Goal: Task Accomplishment & Management: Manage account settings

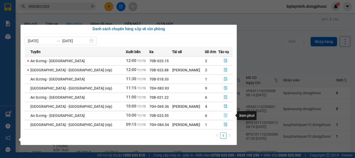
click at [224, 115] on icon "file-done" at bounding box center [225, 116] width 3 height 4
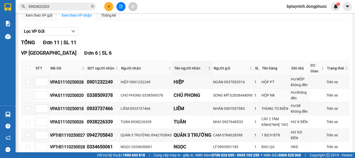
scroll to position [87, 0]
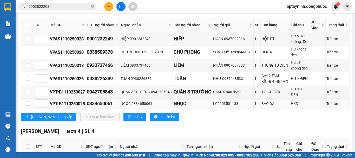
click at [26, 27] on input "checkbox" at bounding box center [28, 25] width 4 height 4
checkbox input "true"
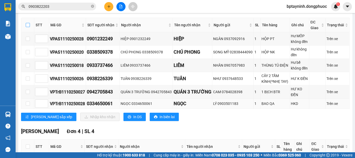
checkbox input "true"
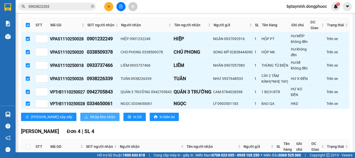
click at [83, 121] on button "Nhập kho nhận" at bounding box center [99, 117] width 39 height 8
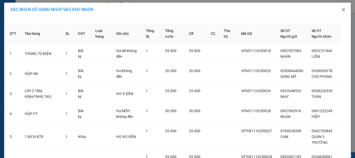
click at [342, 11] on icon "close" at bounding box center [343, 10] width 4 height 4
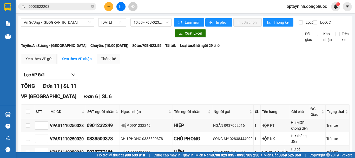
click at [111, 6] on button at bounding box center [108, 6] width 9 height 9
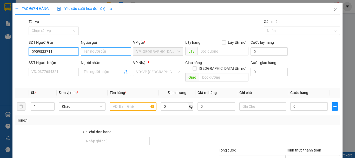
type input "0909533711"
click at [87, 49] on input "Người gửi" at bounding box center [106, 51] width 50 height 8
type input "N"
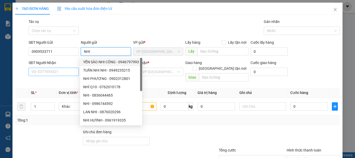
type input "NHI"
click at [68, 71] on input "SĐT Người Nhận" at bounding box center [54, 72] width 50 height 8
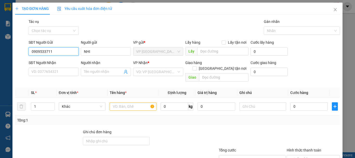
click at [55, 51] on input "0909533711" at bounding box center [54, 51] width 50 height 8
type input "0909533717"
click at [62, 62] on div "0909533717 - [GEOGRAPHIC_DATA]" at bounding box center [60, 62] width 58 height 6
type input "NGA"
type input "0908781337"
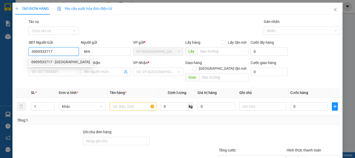
type input "THÁI"
type input "30.000"
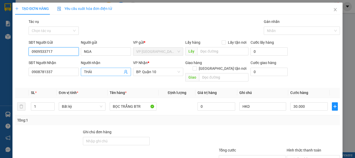
type input "0909533717"
click at [124, 71] on icon "user-add" at bounding box center [126, 72] width 4 height 4
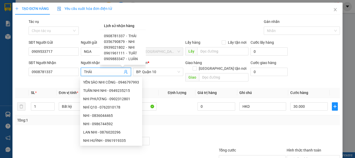
click at [128, 41] on span "NHI" at bounding box center [131, 41] width 6 height 4
type input "0356790879"
type input "NHI"
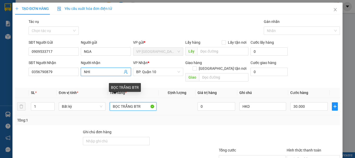
click at [146, 102] on input "BỌC TRẮNG BTR" at bounding box center [133, 106] width 47 height 8
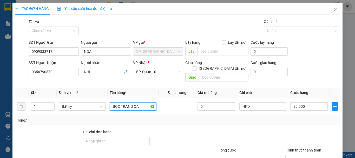
type input "BỌC TRẮNG QA"
click at [282, 121] on div "Transit Pickup Surcharge Ids Transit Deliver Surcharge Ids Transit Deliver Surc…" at bounding box center [177, 103] width 325 height 169
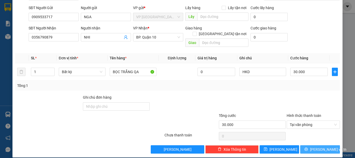
click at [323, 146] on span "[PERSON_NAME] và In" at bounding box center [328, 149] width 36 height 6
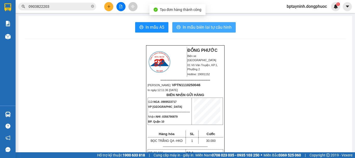
click at [196, 30] on span "In mẫu biên lai tự cấu hình" at bounding box center [207, 27] width 49 height 6
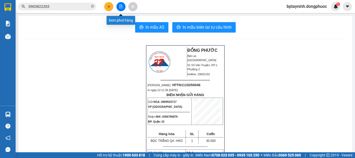
click at [118, 5] on button at bounding box center [120, 6] width 9 height 9
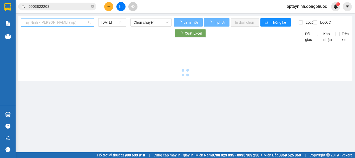
click at [73, 23] on span "Tây Ninh - [PERSON_NAME] (vip)" at bounding box center [57, 22] width 67 height 8
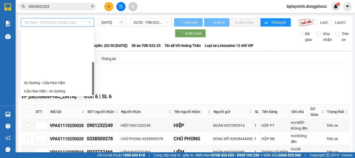
scroll to position [58, 0]
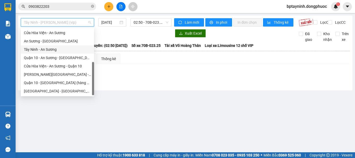
click at [60, 50] on div "Tây Ninh - An Sương" at bounding box center [57, 50] width 67 height 6
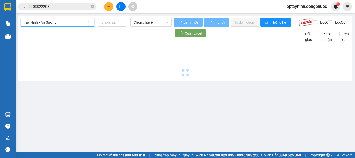
type input "[DATE]"
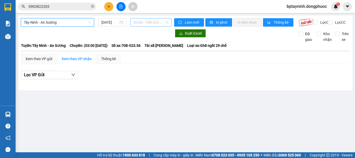
click at [150, 23] on span "03:00 - 70B-023.56" at bounding box center [151, 22] width 35 height 8
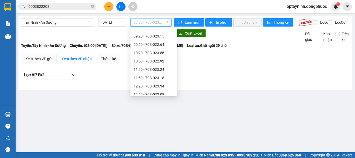
scroll to position [148, 0]
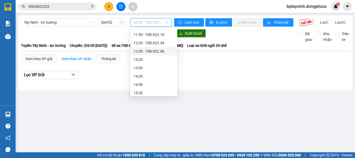
click at [224, 72] on div "Xem theo VP gửi Xem theo VP nhận Thống kê Lọc VP Gửi" at bounding box center [185, 69] width 328 height 31
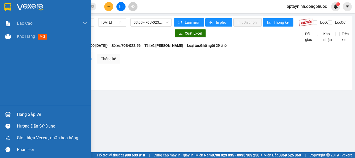
click at [11, 114] on div at bounding box center [7, 114] width 9 height 9
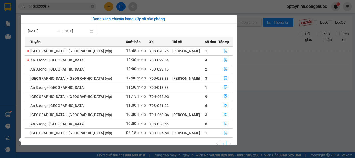
click at [225, 132] on icon "file-done" at bounding box center [226, 133] width 4 height 4
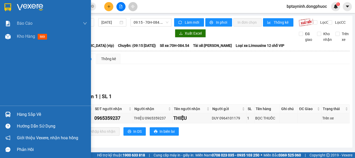
click at [12, 113] on div "Hàng sắp về" at bounding box center [45, 114] width 91 height 12
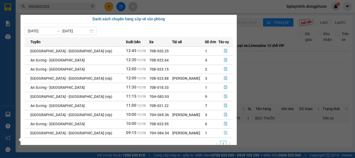
scroll to position [8, 0]
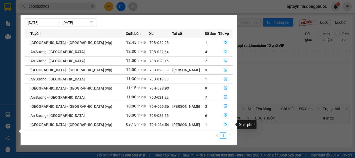
drag, startPoint x: 224, startPoint y: 124, endPoint x: 225, endPoint y: 122, distance: 2.8
click at [224, 124] on icon "file-done" at bounding box center [226, 124] width 4 height 4
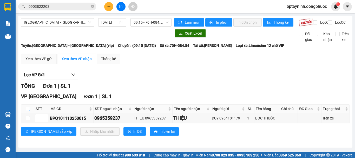
drag, startPoint x: 27, startPoint y: 112, endPoint x: 56, endPoint y: 131, distance: 34.9
click at [27, 111] on input "checkbox" at bounding box center [28, 109] width 4 height 4
checkbox input "true"
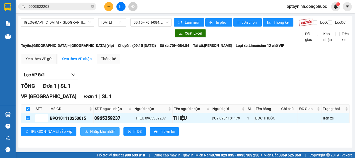
click at [90, 133] on span "Nhập kho nhận" at bounding box center [102, 131] width 25 height 6
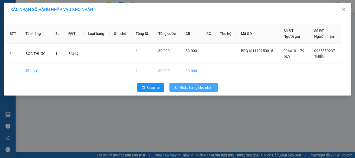
click at [210, 88] on span "Nhập hàng kho nhận" at bounding box center [196, 87] width 34 height 6
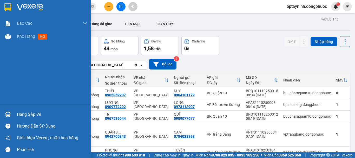
click at [35, 115] on div "Hàng sắp về" at bounding box center [52, 114] width 70 height 8
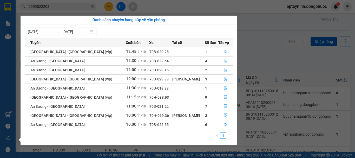
click at [283, 37] on section "Kết quả tìm kiếm ( 16 ) Bộ lọc Mã ĐH Trạng thái Món hàng Tổng cước Chưa cước Nh…" at bounding box center [177, 79] width 355 height 158
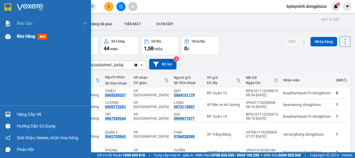
click at [10, 34] on img at bounding box center [7, 36] width 5 height 5
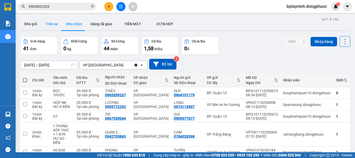
drag, startPoint x: 33, startPoint y: 27, endPoint x: 43, endPoint y: 26, distance: 9.9
click at [33, 27] on button "Kho gửi" at bounding box center [30, 24] width 21 height 12
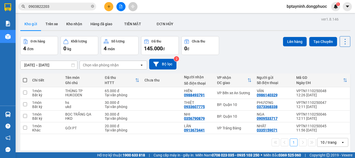
click at [118, 7] on button at bounding box center [120, 6] width 9 height 9
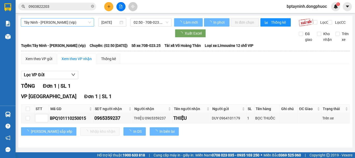
click at [64, 25] on span "Tây Ninh - [PERSON_NAME] (vip)" at bounding box center [57, 22] width 67 height 8
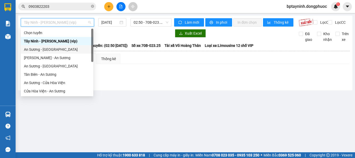
scroll to position [58, 0]
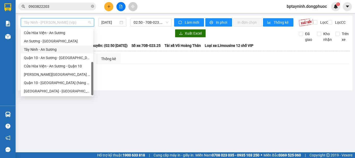
drag, startPoint x: 58, startPoint y: 51, endPoint x: 77, endPoint y: 42, distance: 21.2
click at [58, 51] on div "Tây Ninh - An Sương" at bounding box center [57, 50] width 66 height 6
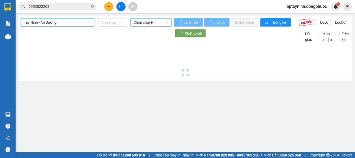
type input "[DATE]"
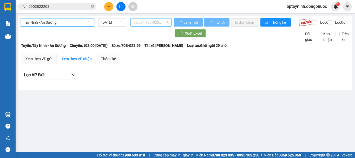
click at [156, 19] on span "03:00 - 70B-023.56" at bounding box center [151, 22] width 35 height 8
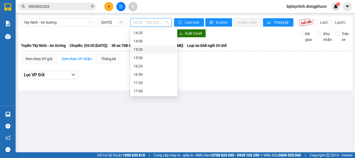
scroll to position [148, 0]
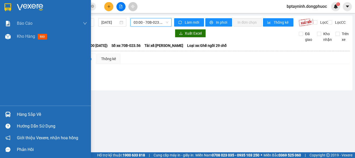
drag, startPoint x: 21, startPoint y: 111, endPoint x: 23, endPoint y: 112, distance: 2.6
click at [22, 112] on div "Hàng sắp về" at bounding box center [52, 114] width 70 height 8
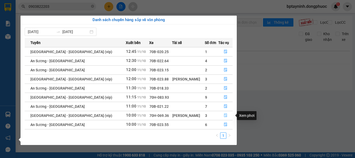
click at [227, 114] on button "button" at bounding box center [226, 115] width 14 height 8
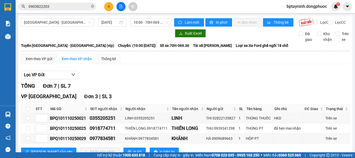
scroll to position [43, 0]
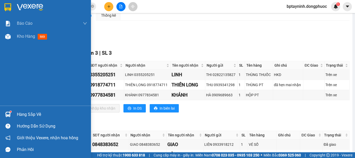
click at [5, 111] on img at bounding box center [7, 113] width 5 height 5
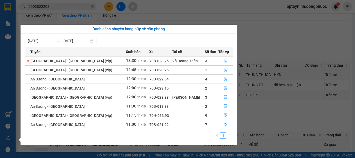
click at [287, 42] on section "Kết quả tìm kiếm ( 16 ) Bộ lọc Mã ĐH Trạng thái Món hàng Tổng cước Chưa cước Nh…" at bounding box center [177, 79] width 355 height 158
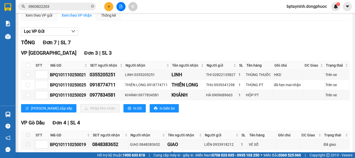
drag, startPoint x: 149, startPoint y: 23, endPoint x: 137, endPoint y: 30, distance: 14.0
click at [147, 29] on div "Xem theo VP gửi Xem theo VP nhận Thống kê Lọc VP Gửi TỔNG Đơn 7 | SL 7 VP [GEO…" at bounding box center [185, 104] width 328 height 188
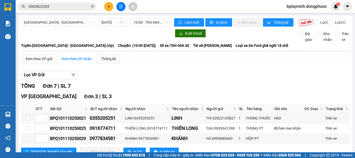
drag, startPoint x: 61, startPoint y: 20, endPoint x: 57, endPoint y: 27, distance: 8.2
click at [62, 20] on span "[GEOGRAPHIC_DATA] - [GEOGRAPHIC_DATA] (vip)" at bounding box center [57, 22] width 67 height 8
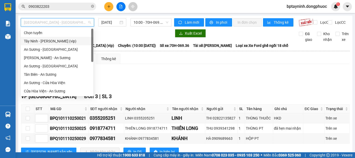
click at [59, 43] on div "Tây Ninh - [PERSON_NAME] (vip)" at bounding box center [57, 41] width 66 height 6
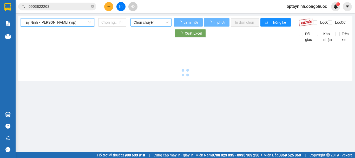
drag, startPoint x: 154, startPoint y: 26, endPoint x: 151, endPoint y: 26, distance: 2.9
click at [154, 25] on span "Chọn chuyến" at bounding box center [151, 22] width 35 height 8
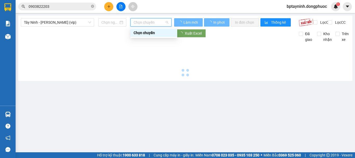
type input "[DATE]"
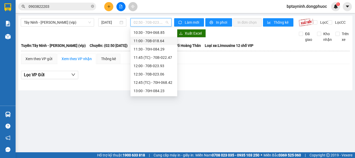
scroll to position [173, 0]
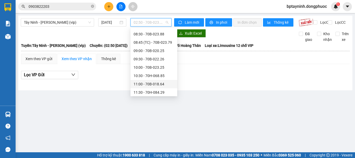
click at [159, 84] on div "11:00 - 70B-018.64" at bounding box center [154, 84] width 41 height 6
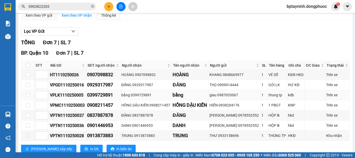
scroll to position [63, 0]
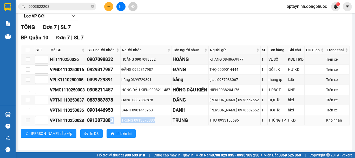
drag, startPoint x: 160, startPoint y: 120, endPoint x: 113, endPoint y: 121, distance: 47.6
click at [113, 121] on tr "VPTN1110250028 0913873883 TRUNG 0913873883 TRUNG THƯ 0933158696 1 THÙNG TP HKĐ …" at bounding box center [185, 120] width 328 height 10
click at [85, 123] on div "VPTN1110250028" at bounding box center [67, 120] width 35 height 6
drag, startPoint x: 77, startPoint y: 121, endPoint x: 30, endPoint y: 121, distance: 46.8
click at [30, 121] on tr "VPTN1110250028 0913873883 TRUNG 0913873883 TRUNG THƯ 0933158696 1 THÙNG TP HKĐ …" at bounding box center [185, 120] width 328 height 10
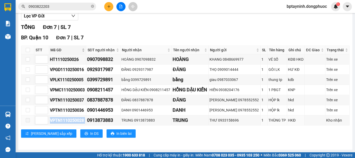
copy tr "VPTN1110250028"
drag, startPoint x: 85, startPoint y: 110, endPoint x: 36, endPoint y: 110, distance: 49.4
click at [36, 110] on tr "VPTN1110250036 0901446953 DANH 0901446953 DANH DUY HUỲNH 0978552552 1 HỘP lk hk…" at bounding box center [185, 110] width 328 height 10
copy tr "VPTN1110250036"
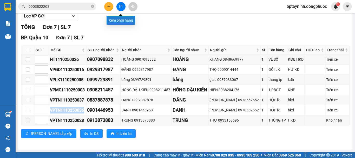
click at [121, 6] on icon "file-add" at bounding box center [121, 7] width 4 height 4
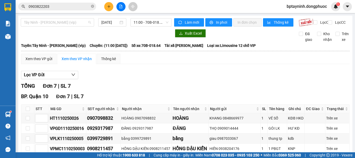
drag, startPoint x: 73, startPoint y: 25, endPoint x: 72, endPoint y: 33, distance: 8.1
click at [73, 25] on span "Tây Ninh - [PERSON_NAME] (vip)" at bounding box center [57, 22] width 67 height 8
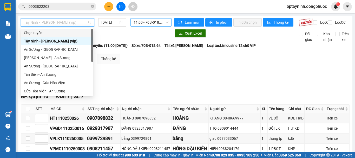
click at [132, 19] on div "11:00 - 70B-018.64" at bounding box center [150, 22] width 41 height 8
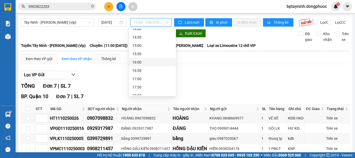
scroll to position [260, 0]
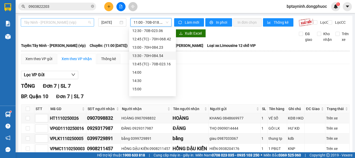
click at [74, 22] on span "Tây Ninh - [PERSON_NAME] (vip)" at bounding box center [57, 22] width 67 height 8
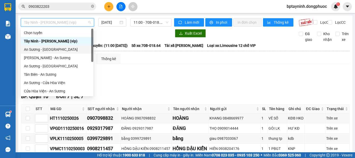
scroll to position [58, 0]
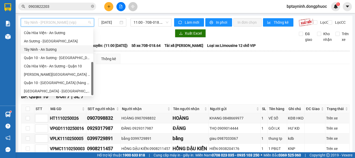
click at [54, 49] on div "Tây Ninh - An Sương" at bounding box center [57, 50] width 66 height 6
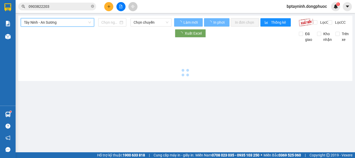
click at [168, 16] on div "Tây Ninh - An Sương [GEOGRAPHIC_DATA] - An Sương Chọn chuyến Làm mới In phơi In…" at bounding box center [185, 48] width 334 height 65
click at [164, 21] on span "Chọn chuyến" at bounding box center [151, 22] width 35 height 8
type input "[DATE]"
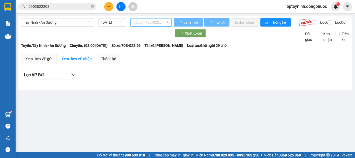
scroll to position [0, 0]
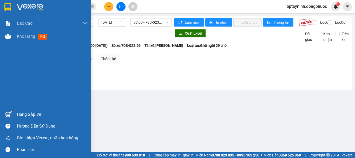
click at [32, 114] on div "Hàng sắp về" at bounding box center [52, 114] width 70 height 8
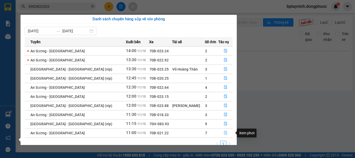
click at [224, 134] on icon "file-done" at bounding box center [226, 133] width 4 height 4
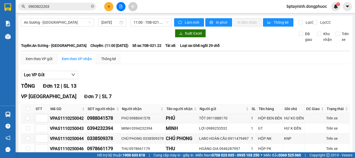
scroll to position [43, 0]
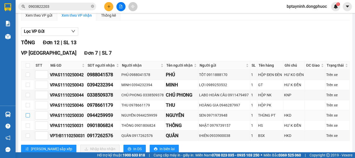
click at [27, 117] on td at bounding box center [27, 115] width 13 height 10
click at [28, 117] on input "checkbox" at bounding box center [28, 115] width 4 height 4
checkbox input "true"
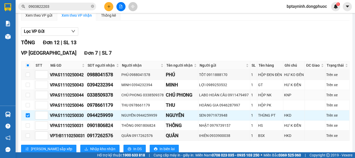
click at [25, 100] on td at bounding box center [27, 95] width 13 height 10
click at [27, 97] on input "checkbox" at bounding box center [28, 95] width 4 height 4
checkbox input "true"
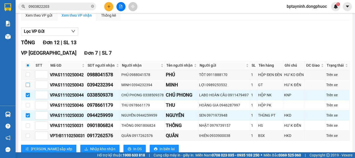
click at [29, 87] on input "checkbox" at bounding box center [28, 85] width 4 height 4
checkbox input "true"
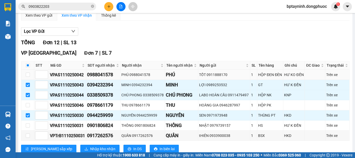
click at [27, 76] on label at bounding box center [28, 75] width 4 height 6
click at [27, 76] on input "checkbox" at bounding box center [28, 74] width 4 height 4
checkbox input "true"
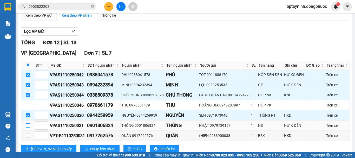
click at [27, 127] on input "checkbox" at bounding box center [28, 125] width 4 height 4
checkbox input "true"
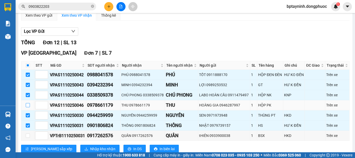
click at [29, 107] on input "checkbox" at bounding box center [28, 105] width 4 height 4
checkbox input "true"
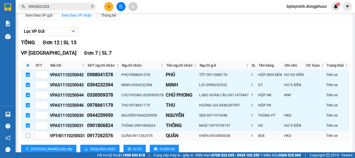
click at [27, 137] on input "checkbox" at bounding box center [28, 135] width 4 height 4
checkbox input "true"
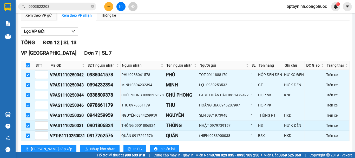
scroll to position [87, 0]
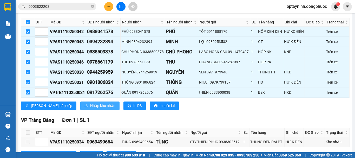
click at [90, 108] on span "Nhập kho nhận" at bounding box center [102, 106] width 25 height 6
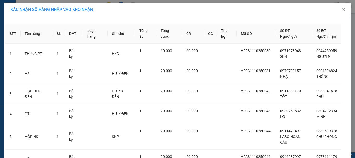
scroll to position [64, 0]
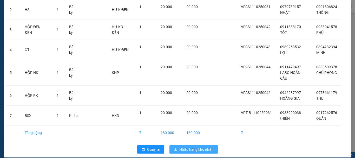
click at [196, 145] on button "Nhập hàng kho nhận" at bounding box center [193, 149] width 48 height 8
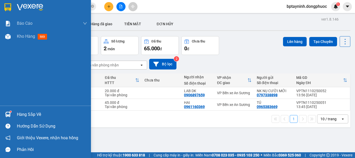
click at [9, 116] on img at bounding box center [7, 113] width 5 height 5
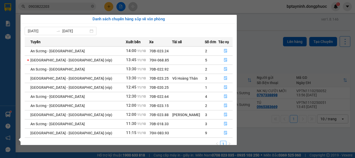
scroll to position [8, 0]
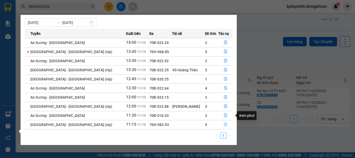
click at [224, 123] on icon "file-done" at bounding box center [226, 124] width 4 height 4
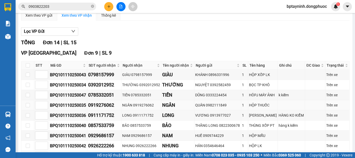
scroll to position [87, 0]
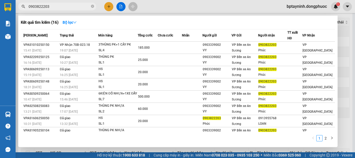
click at [55, 8] on input "0903822203" at bounding box center [59, 7] width 61 height 6
drag, startPoint x: 55, startPoint y: 8, endPoint x: 5, endPoint y: 17, distance: 50.2
click at [0, 13] on section "Kết quả tìm kiếm ( 16 ) Bộ lọc Mã ĐH Trạng thái Món hàng Tổng cước Chưa cước Nh…" at bounding box center [177, 79] width 355 height 158
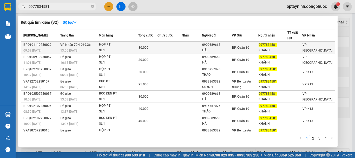
type input "0977834581"
click at [108, 49] on div "SL: 1" at bounding box center [118, 51] width 39 height 6
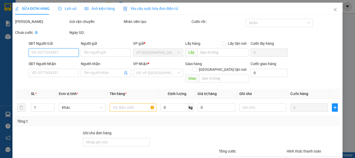
type input "0909689663"
type input "HÀ"
type input "0977834581"
type input "KHÁNH"
type input "30.000"
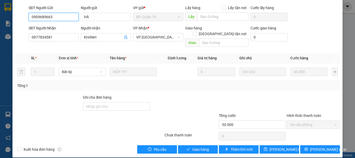
scroll to position [41, 0]
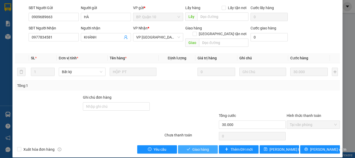
click at [199, 146] on span "Giao hàng" at bounding box center [200, 149] width 17 height 6
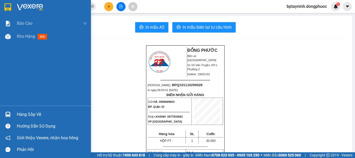
click at [21, 108] on div "Hàng sắp về" at bounding box center [45, 114] width 91 height 12
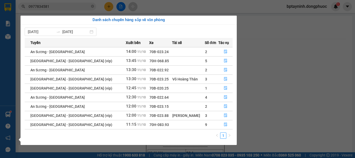
drag, startPoint x: 298, startPoint y: 106, endPoint x: 173, endPoint y: 13, distance: 155.3
click at [296, 105] on section "Kết quả tìm kiếm ( 32 ) Bộ lọc Mã ĐH Trạng thái Món hàng Tổng cước Chưa cước Nh…" at bounding box center [177, 79] width 355 height 158
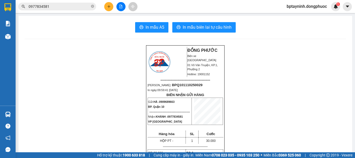
click at [124, 6] on button at bounding box center [120, 6] width 9 height 9
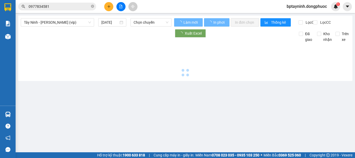
click at [81, 24] on span "Tây Ninh - [PERSON_NAME] (vip)" at bounding box center [57, 22] width 67 height 8
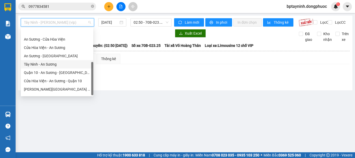
scroll to position [58, 0]
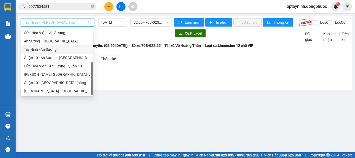
click at [64, 49] on div "Tây Ninh - An Sương" at bounding box center [57, 50] width 66 height 6
type input "[DATE]"
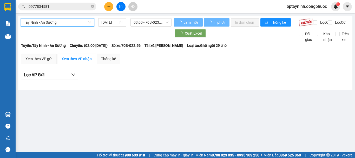
click at [142, 24] on span "03:00 - 70B-023.56" at bounding box center [151, 22] width 35 height 8
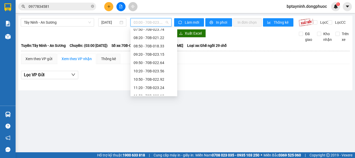
scroll to position [173, 0]
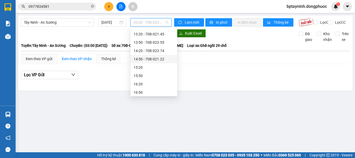
click at [198, 63] on div "Xem theo VP gửi Xem theo VP nhận Thống kê" at bounding box center [185, 59] width 328 height 10
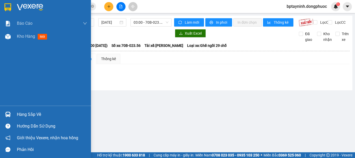
click at [25, 113] on div "Hàng sắp về" at bounding box center [52, 114] width 70 height 8
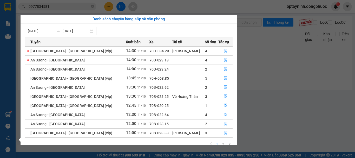
click at [323, 110] on section "Kết quả tìm kiếm ( 32 ) Bộ lọc Mã ĐH Trạng thái Món hàng Tổng cước Chưa cước Nh…" at bounding box center [177, 79] width 355 height 158
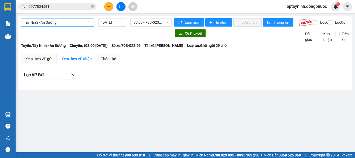
click at [69, 26] on span "Tây Ninh - An Sương" at bounding box center [57, 22] width 67 height 8
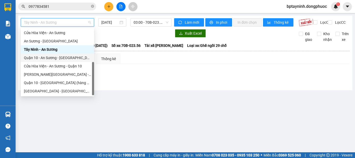
click at [77, 54] on div "Quận 10 - An Sương - [GEOGRAPHIC_DATA]" at bounding box center [57, 58] width 73 height 8
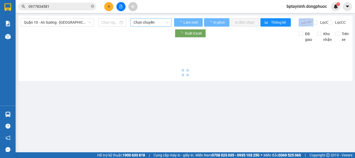
drag, startPoint x: 138, startPoint y: 21, endPoint x: 142, endPoint y: 22, distance: 3.2
click at [142, 22] on div "Chọn chuyến" at bounding box center [150, 22] width 45 height 8
type input "[DATE]"
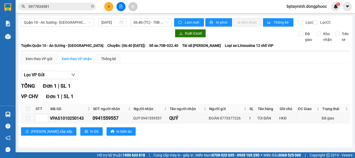
click at [156, 27] on div "Quận 10 - An Sương - [GEOGRAPHIC_DATA] [DATE] 06:40 (TC) - 70B-022.40" at bounding box center [96, 22] width 151 height 8
click at [157, 26] on div "06:40 (TC) - 70B-022.40" at bounding box center [150, 22] width 41 height 8
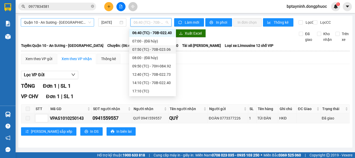
click at [68, 25] on span "Quận 10 - An Sương - [GEOGRAPHIC_DATA]" at bounding box center [57, 22] width 67 height 8
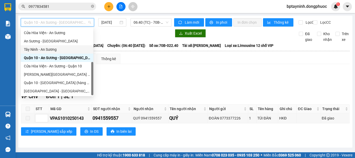
click at [68, 52] on div "Tây Ninh - An Sương" at bounding box center [57, 50] width 66 height 6
type input "[DATE]"
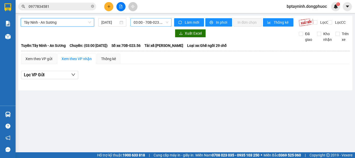
click at [147, 21] on span "03:00 - 70B-023.56" at bounding box center [151, 22] width 35 height 8
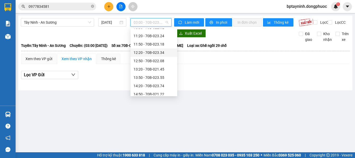
scroll to position [182, 0]
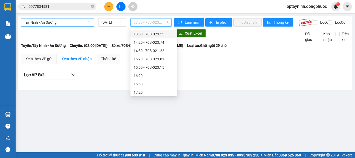
click at [73, 25] on div "Tây Ninh - An Sương [DATE] 03:00 - 70B-023.56" at bounding box center [96, 22] width 151 height 8
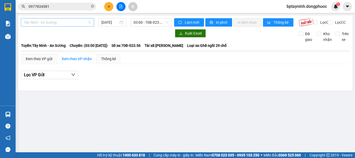
click at [72, 24] on span "Tây Ninh - An Sương" at bounding box center [57, 22] width 67 height 8
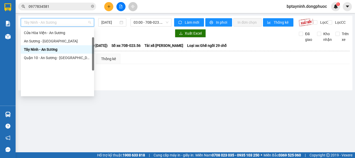
scroll to position [0, 0]
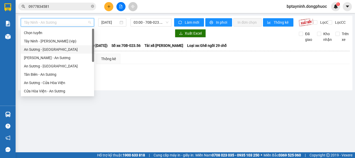
click at [72, 44] on div "Tây Ninh - [PERSON_NAME] (vip)" at bounding box center [57, 41] width 73 height 8
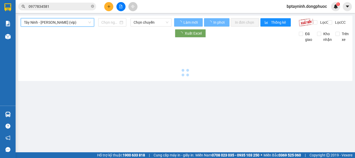
type input "[DATE]"
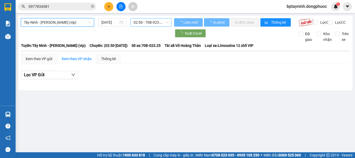
drag, startPoint x: 126, startPoint y: 27, endPoint x: 140, endPoint y: 25, distance: 14.1
click at [130, 25] on div "Tây Ninh - Hồ Chí Minh (vip) [GEOGRAPHIC_DATA] - Hồ Chí Minh (vip) [DATE] 02:50…" at bounding box center [96, 22] width 151 height 8
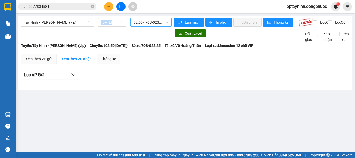
drag, startPoint x: 148, startPoint y: 25, endPoint x: 150, endPoint y: 25, distance: 2.9
click at [149, 25] on span "02:50 - 70B-023.25" at bounding box center [151, 22] width 35 height 8
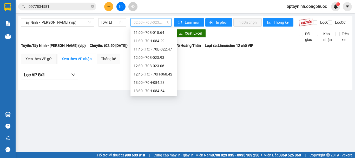
scroll to position [268, 0]
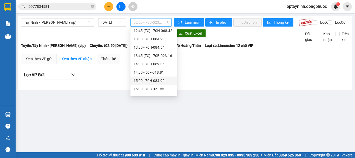
click at [197, 82] on div at bounding box center [185, 82] width 328 height 0
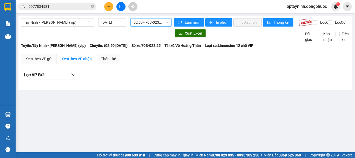
click at [152, 23] on span "02:50 - 70B-023.25" at bounding box center [151, 22] width 35 height 8
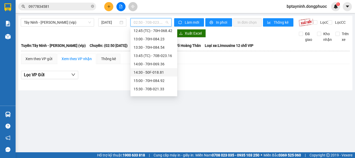
scroll to position [312, 0]
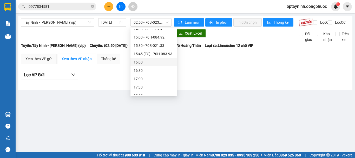
click at [229, 77] on div "Lọc VP Gửi" at bounding box center [185, 75] width 328 height 9
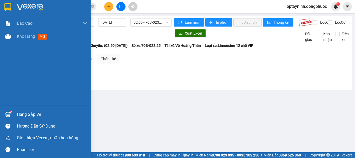
click at [25, 114] on div "Hàng sắp về" at bounding box center [52, 114] width 70 height 8
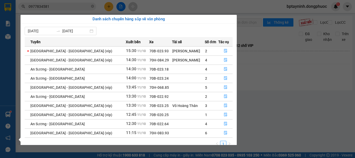
scroll to position [8, 0]
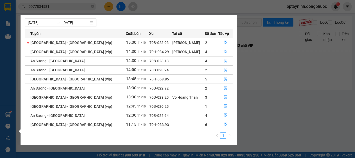
click at [257, 111] on section "Kết quả tìm kiếm ( 32 ) Bộ lọc Mã ĐH Trạng thái Món hàng Tổng cước Chưa cước Nh…" at bounding box center [177, 79] width 355 height 158
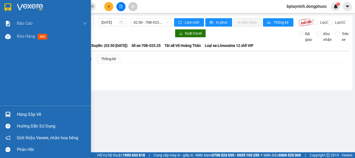
click at [8, 115] on img at bounding box center [7, 113] width 5 height 5
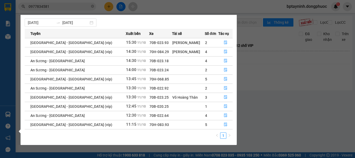
click at [292, 108] on section "Kết quả tìm kiếm ( 32 ) Bộ lọc Mã ĐH Trạng thái Món hàng Tổng cước Chưa cước Nh…" at bounding box center [177, 79] width 355 height 158
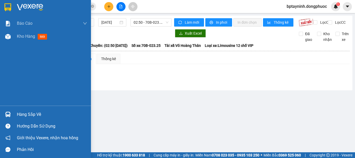
click at [23, 111] on div "Hàng sắp về" at bounding box center [52, 114] width 70 height 8
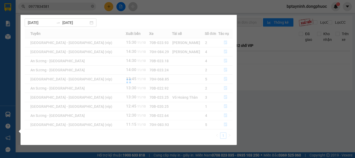
scroll to position [0, 0]
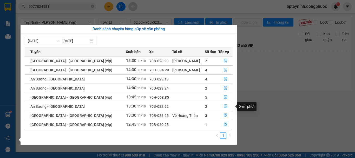
click at [224, 105] on icon "file-done" at bounding box center [226, 106] width 4 height 4
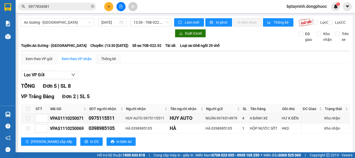
click at [167, 87] on div "TỔNG Đơn 5 | SL 8" at bounding box center [185, 86] width 328 height 8
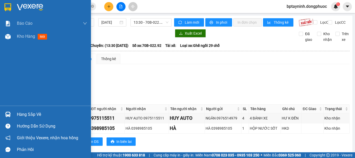
click at [20, 110] on div "Hàng sắp về" at bounding box center [52, 114] width 70 height 8
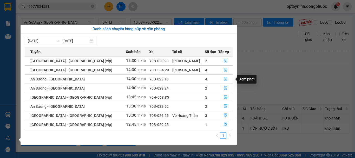
click at [224, 77] on icon "file-done" at bounding box center [226, 79] width 4 height 4
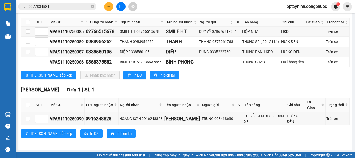
scroll to position [43, 0]
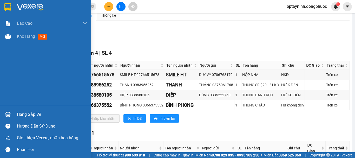
click at [20, 114] on div "Hàng sắp về" at bounding box center [52, 114] width 70 height 8
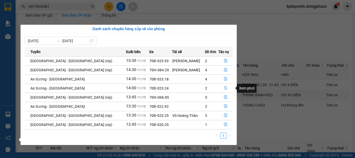
click at [224, 87] on icon "file-done" at bounding box center [225, 88] width 3 height 4
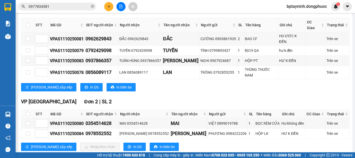
scroll to position [92, 0]
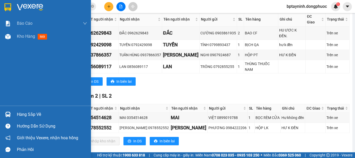
click at [35, 115] on div "Hàng sắp về" at bounding box center [52, 114] width 70 height 8
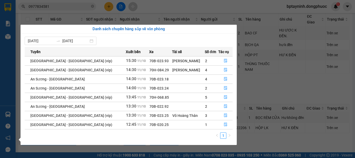
click at [264, 79] on section "Kết quả tìm kiếm ( 32 ) Bộ lọc Mã ĐH Trạng thái Món hàng Tổng cước Chưa cước Nh…" at bounding box center [177, 79] width 355 height 158
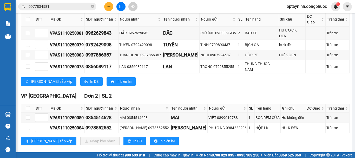
click at [123, 6] on button at bounding box center [120, 6] width 9 height 9
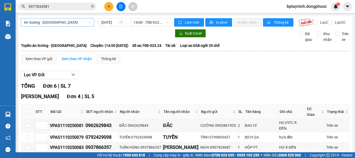
click at [67, 24] on span "An Sương - [GEOGRAPHIC_DATA]" at bounding box center [57, 22] width 67 height 8
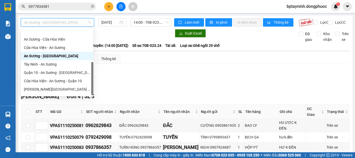
scroll to position [58, 0]
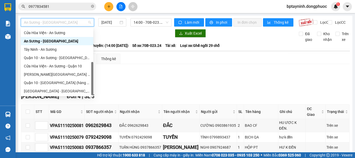
click at [61, 49] on div "Tây Ninh - An Sương" at bounding box center [57, 50] width 66 height 6
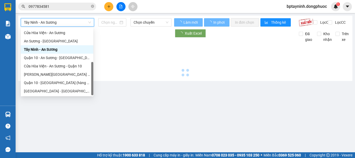
type input "[DATE]"
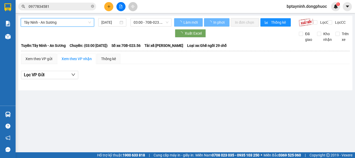
click at [140, 25] on span "03:00 - 70B-023.56" at bounding box center [151, 22] width 35 height 8
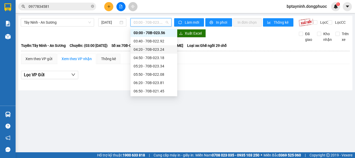
scroll to position [191, 0]
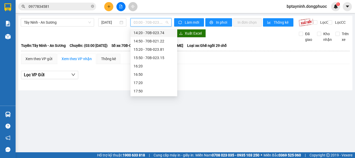
click at [109, 9] on button at bounding box center [108, 6] width 9 height 9
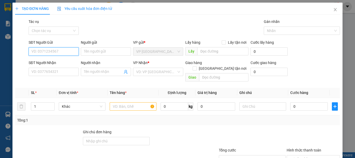
click at [51, 55] on input "SĐT Người Gửi" at bounding box center [54, 51] width 50 height 8
click at [65, 60] on div "0866768584 - HOÀN MỸ" at bounding box center [52, 62] width 43 height 6
type input "0866768584"
type input "HOÀN MỸ"
type input "0917020869"
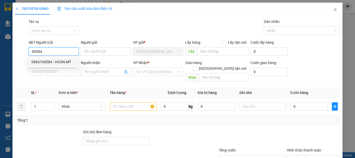
type input "LABO VIÊT TIÊN"
type input "20.000"
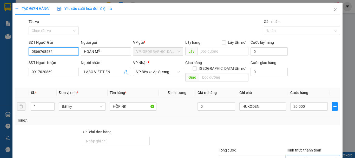
scroll to position [35, 0]
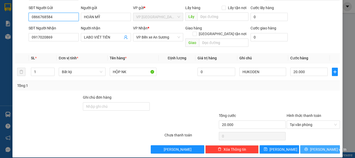
type input "0866768584"
drag, startPoint x: 316, startPoint y: 143, endPoint x: 308, endPoint y: 146, distance: 8.7
click at [316, 146] on span "[PERSON_NAME] và In" at bounding box center [328, 149] width 36 height 6
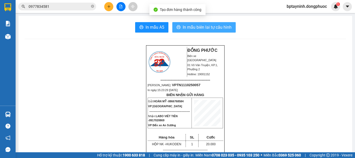
click at [222, 28] on span "In mẫu biên lai tự cấu hình" at bounding box center [207, 27] width 49 height 6
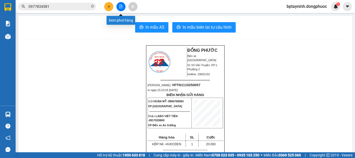
click at [122, 6] on icon "file-add" at bounding box center [121, 7] width 4 height 4
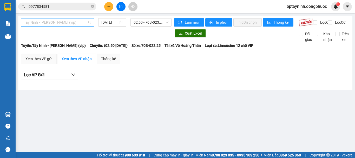
drag, startPoint x: 84, startPoint y: 25, endPoint x: 83, endPoint y: 22, distance: 3.0
click at [83, 22] on span "Tây Ninh - [PERSON_NAME] (vip)" at bounding box center [57, 22] width 67 height 8
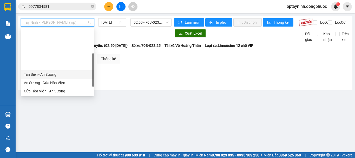
scroll to position [58, 0]
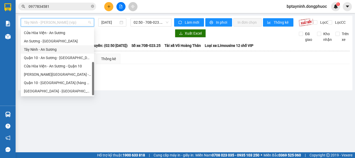
click at [62, 50] on div "Tây Ninh - An Sương" at bounding box center [57, 50] width 67 height 6
type input "[DATE]"
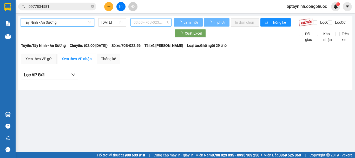
click at [144, 23] on span "03:00 - 70B-023.56" at bounding box center [151, 22] width 35 height 8
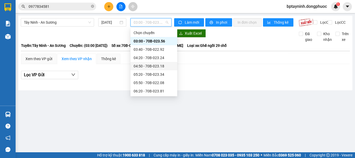
scroll to position [191, 0]
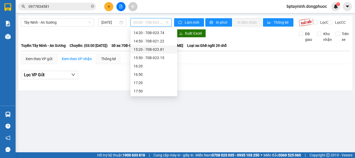
click at [162, 45] on div "14:50 - 70B-021.22" at bounding box center [153, 41] width 47 height 8
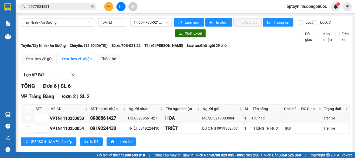
click at [158, 27] on div "Tây Ninh - An Sương [DATE] 14:50 - 70B-021.22" at bounding box center [96, 22] width 151 height 8
click at [160, 23] on span "14:50 - 70B-021.22" at bounding box center [151, 22] width 35 height 8
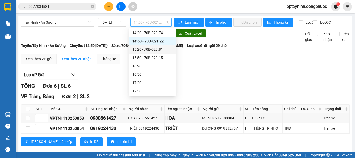
click at [161, 51] on div "15:20 - 70B-023.81" at bounding box center [152, 50] width 41 height 6
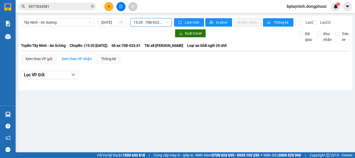
click at [53, 7] on input "0977834581" at bounding box center [59, 7] width 61 height 6
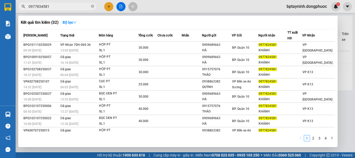
drag, startPoint x: 53, startPoint y: 7, endPoint x: 12, endPoint y: 15, distance: 41.7
click at [8, 13] on section "Kết quả tìm kiếm ( 32 ) Bộ lọc Mã ĐH Trạng thái Món hàng Tổng cước Chưa cước Nh…" at bounding box center [177, 79] width 355 height 158
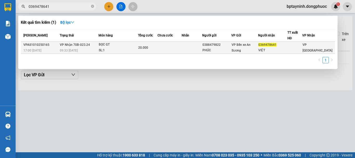
type input "0369478641"
click at [122, 44] on div "BỌC GT" at bounding box center [118, 45] width 39 height 6
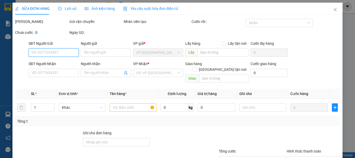
type input "0388479822"
type input "PHÚC"
type input "0369478641"
type input "VIỆT"
type input "20.000"
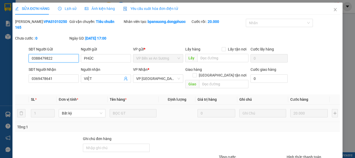
scroll to position [36, 0]
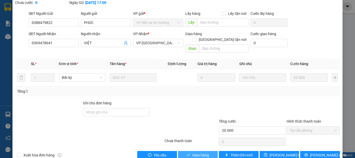
click at [202, 152] on span "Giao hàng" at bounding box center [200, 155] width 17 height 6
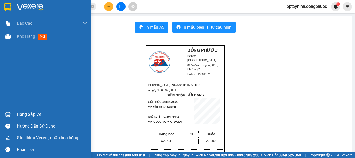
click at [42, 112] on div "Hàng sắp về" at bounding box center [52, 114] width 70 height 8
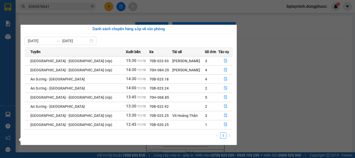
click at [244, 16] on section "Kết quả tìm kiếm ( 1 ) Bộ lọc Mã ĐH Trạng thái Món hàng Tổng cước Chưa cước Nhã…" at bounding box center [177, 79] width 355 height 158
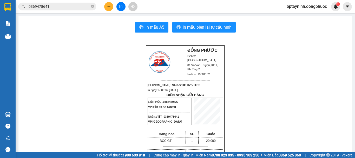
click at [122, 6] on icon "file-add" at bounding box center [121, 7] width 3 height 4
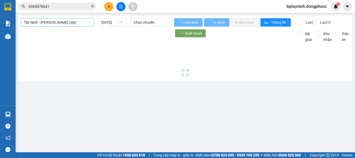
drag, startPoint x: 97, startPoint y: 24, endPoint x: 87, endPoint y: 23, distance: 9.9
click at [96, 24] on div "Tây Ninh - [PERSON_NAME] (vip) [DATE] Chọn chuyến" at bounding box center [96, 22] width 155 height 8
click at [86, 22] on span "Tây Ninh - [PERSON_NAME] (vip)" at bounding box center [57, 22] width 67 height 8
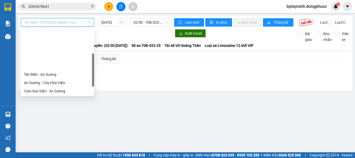
scroll to position [58, 0]
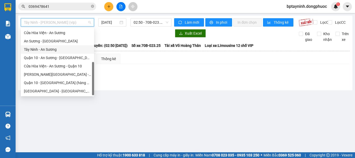
click at [58, 48] on div "Tây Ninh - An Sương" at bounding box center [57, 50] width 67 height 6
type input "[DATE]"
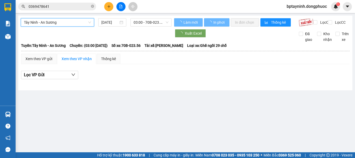
click at [146, 24] on span "03:00 - 70B-023.56" at bounding box center [151, 22] width 35 height 8
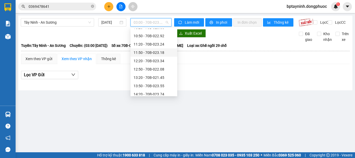
scroll to position [87, 0]
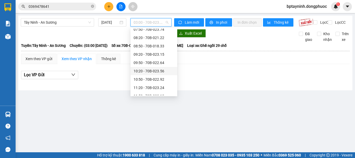
click at [164, 69] on div "10:20 - 70B-023.56" at bounding box center [154, 71] width 41 height 6
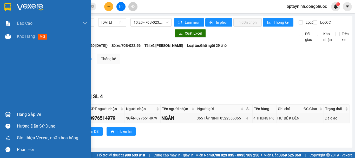
click at [12, 114] on div at bounding box center [7, 114] width 9 height 9
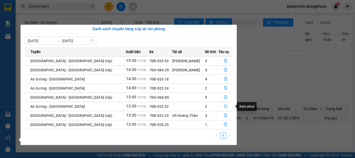
click at [224, 105] on icon "file-done" at bounding box center [226, 106] width 4 height 4
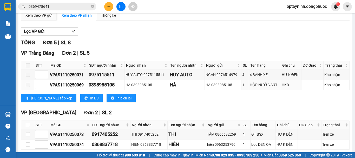
scroll to position [87, 0]
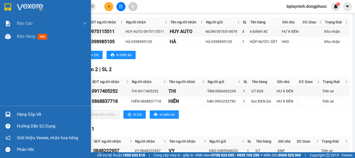
click at [23, 113] on div "Hàng sắp về" at bounding box center [52, 114] width 70 height 8
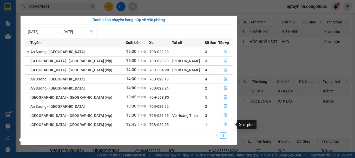
drag, startPoint x: 225, startPoint y: 124, endPoint x: 219, endPoint y: 118, distance: 7.9
click at [224, 124] on icon "file-done" at bounding box center [226, 124] width 4 height 4
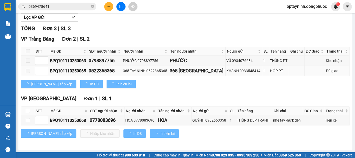
scroll to position [62, 0]
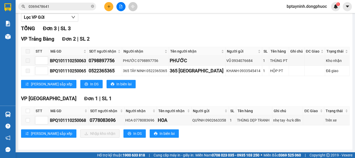
click at [205, 97] on div "VP [GEOGRAPHIC_DATA] 1 | SL 1" at bounding box center [185, 99] width 328 height 8
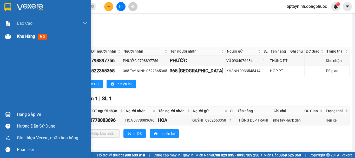
click at [19, 37] on span "Kho hàng" at bounding box center [26, 36] width 18 height 5
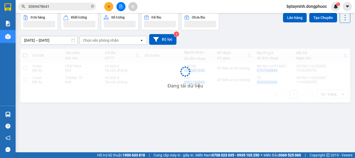
scroll to position [24, 0]
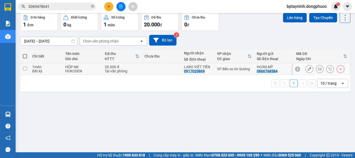
click at [203, 65] on div "LABO VIÊT TIÊN" at bounding box center [198, 67] width 28 height 4
checkbox input "true"
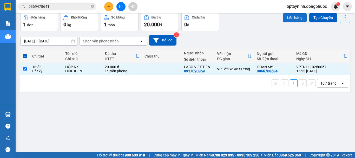
click at [286, 16] on button "Lên hàng" at bounding box center [295, 17] width 24 height 9
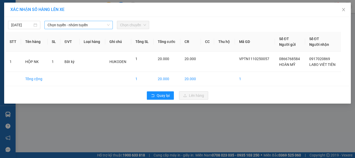
click at [88, 28] on div "[DATE] Chọn tuyến - nhóm tuyến Chọn chuyến STT Tên hàng SL ĐVT Loại hàng Ghi ch…" at bounding box center [177, 60] width 347 height 87
click at [88, 28] on span "Chọn tuyến - nhóm tuyến" at bounding box center [79, 25] width 62 height 8
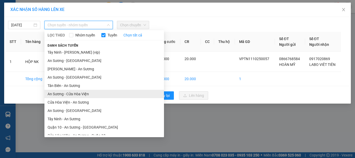
scroll to position [30, 0]
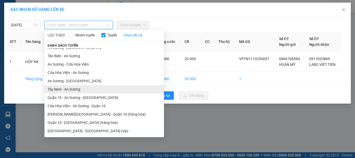
click at [85, 92] on li "Tây Ninh - An Sương" at bounding box center [104, 89] width 120 height 8
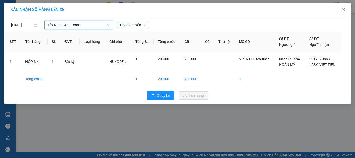
click at [135, 25] on span "Chọn chuyến" at bounding box center [133, 25] width 26 height 8
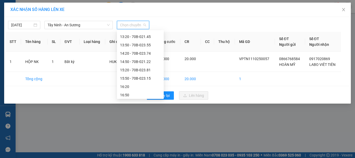
scroll to position [191, 0]
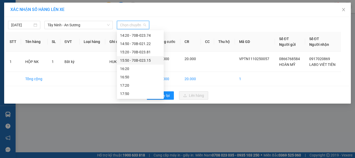
click at [142, 61] on div "15:50 - 70B-023.15" at bounding box center [140, 60] width 41 height 6
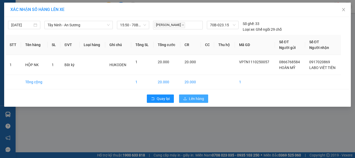
click at [205, 99] on button "Lên hàng" at bounding box center [193, 98] width 29 height 8
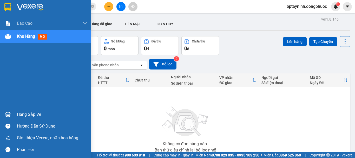
drag, startPoint x: 24, startPoint y: 113, endPoint x: 37, endPoint y: 117, distance: 13.4
click at [24, 114] on div "Hàng sắp về" at bounding box center [52, 114] width 70 height 8
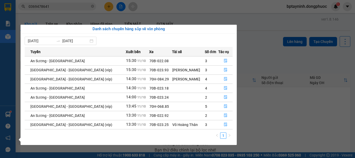
click at [63, 7] on section "Kết quả tìm kiếm ( 1 ) Bộ lọc Mã ĐH Trạng thái Món hàng Tổng cước Chưa cước Nhã…" at bounding box center [177, 79] width 355 height 158
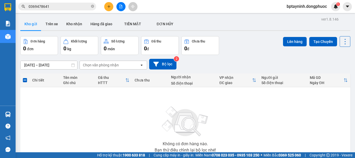
drag, startPoint x: 63, startPoint y: 7, endPoint x: 27, endPoint y: 24, distance: 40.1
click at [0, 24] on section "Kết quả tìm kiếm ( 1 ) Bộ lọc Mã ĐH Trạng thái Món hàng Tổng cước Chưa cước Nhã…" at bounding box center [177, 79] width 355 height 158
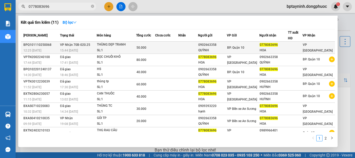
type input "0778083696"
click at [129, 48] on div "SL: 1" at bounding box center [116, 51] width 39 height 6
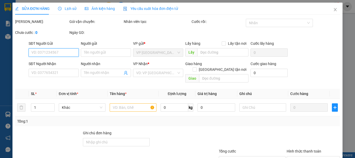
type input "0902663358"
type input "QUỲNH"
type input "0778083696"
type input "HOA"
type input "50.000"
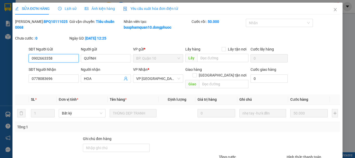
scroll to position [41, 0]
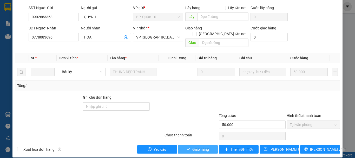
click at [197, 146] on span "Giao hàng" at bounding box center [200, 149] width 17 height 6
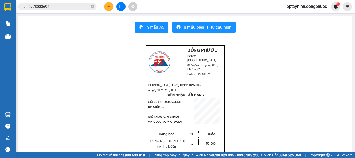
click at [118, 5] on button at bounding box center [120, 6] width 9 height 9
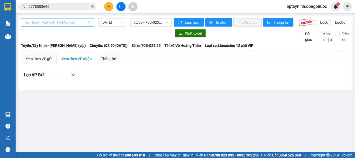
drag, startPoint x: 92, startPoint y: 24, endPoint x: 78, endPoint y: 25, distance: 14.4
click at [91, 24] on div "Tây Ninh - [PERSON_NAME] (vip)" at bounding box center [57, 22] width 73 height 8
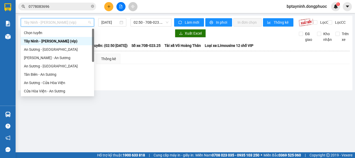
click at [75, 42] on div "Tây Ninh - [PERSON_NAME] (vip)" at bounding box center [57, 41] width 67 height 6
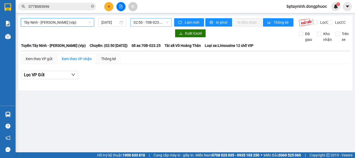
click at [154, 22] on span "02:50 - 70B-023.25" at bounding box center [151, 22] width 35 height 8
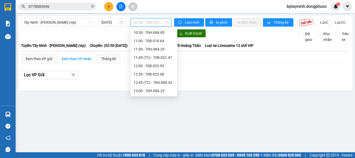
scroll to position [316, 0]
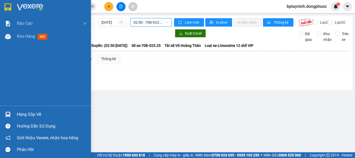
click at [13, 115] on div "Hàng sắp về" at bounding box center [45, 114] width 91 height 12
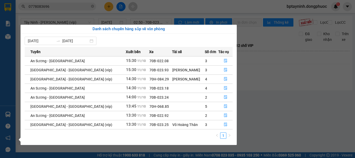
click at [290, 111] on section "Kết quả tìm kiếm ( 11 ) Bộ lọc Mã ĐH Trạng thái Món hàng Tổng cước Chưa cước Nh…" at bounding box center [177, 79] width 355 height 158
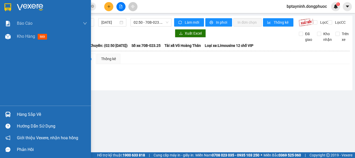
click at [27, 112] on div "Hàng sắp về" at bounding box center [52, 114] width 70 height 8
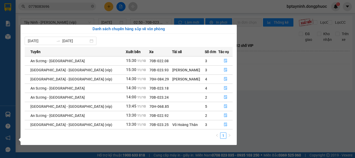
click at [280, 100] on section "Kết quả tìm kiếm ( 11 ) Bộ lọc Mã ĐH Trạng thái Món hàng Tổng cước Chưa cước Nh…" at bounding box center [177, 79] width 355 height 158
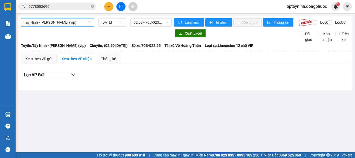
click at [73, 25] on span "Tây Ninh - [PERSON_NAME] (vip)" at bounding box center [57, 22] width 67 height 8
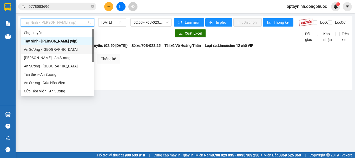
scroll to position [58, 0]
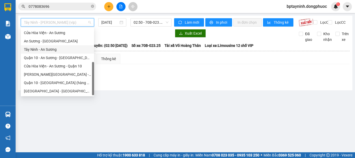
click at [63, 49] on div "Tây Ninh - An Sương" at bounding box center [57, 50] width 67 height 6
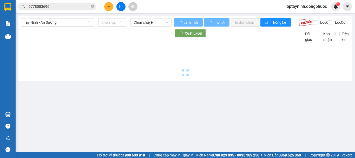
drag, startPoint x: 159, startPoint y: 15, endPoint x: 153, endPoint y: 27, distance: 13.7
click at [159, 16] on main "Tây Ninh - An Sương Chọn chuyến Làm mới In phơi In đơn chọn Thống kê Lọc CR Lọc…" at bounding box center [177, 76] width 355 height 152
click at [155, 22] on span "Chọn chuyến" at bounding box center [151, 22] width 35 height 8
type input "[DATE]"
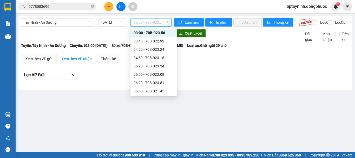
scroll to position [191, 0]
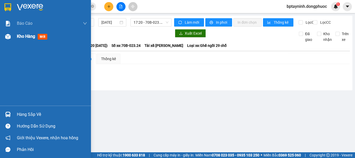
click at [14, 36] on div "Kho hàng mới" at bounding box center [45, 36] width 91 height 13
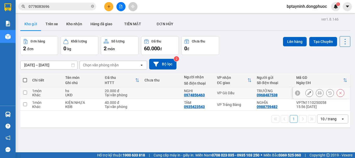
click at [195, 89] on div "NGHI" at bounding box center [198, 91] width 28 height 4
checkbox input "true"
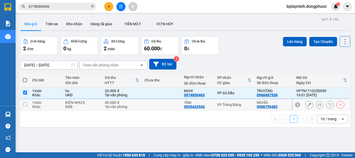
click at [209, 111] on div "1 10 / trang open" at bounding box center [185, 118] width 330 height 17
click at [214, 101] on td "VP Trảng Bàng" at bounding box center [233, 105] width 39 height 12
checkbox input "true"
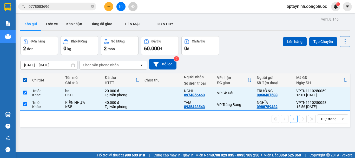
click at [298, 34] on div "ver 1.8.146 Kho gửi Trên xe Kho nhận Hàng đã giao TIỀN MẶT ĐƠN HỦY Đơn hàng 2…" at bounding box center [185, 95] width 334 height 158
click at [296, 39] on button "Lên hàng" at bounding box center [295, 41] width 24 height 9
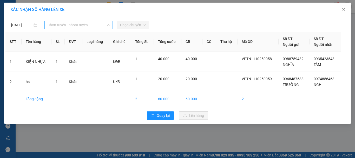
click at [69, 28] on span "Chọn tuyến - nhóm tuyến" at bounding box center [79, 25] width 62 height 8
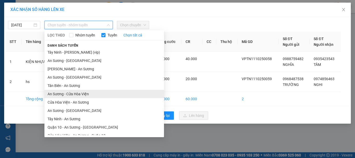
scroll to position [30, 0]
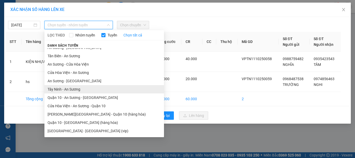
click at [81, 88] on li "Tây Ninh - An Sương" at bounding box center [104, 89] width 120 height 8
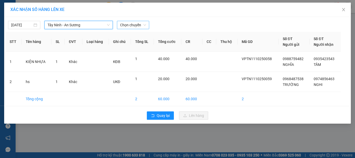
click at [124, 24] on span "Chọn chuyến" at bounding box center [133, 25] width 26 height 8
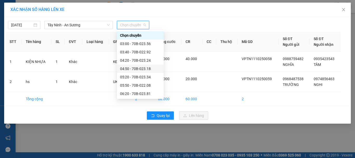
scroll to position [191, 0]
click at [140, 69] on div "16:20 - 70B-023.56" at bounding box center [140, 69] width 41 height 6
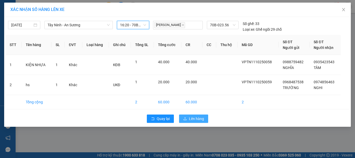
click at [199, 115] on button "Lên hàng" at bounding box center [193, 118] width 29 height 8
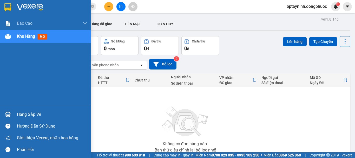
click at [8, 116] on img at bounding box center [7, 113] width 5 height 5
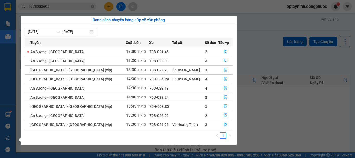
click at [224, 115] on icon "file-done" at bounding box center [226, 115] width 4 height 4
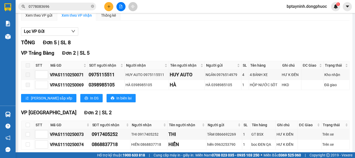
scroll to position [87, 0]
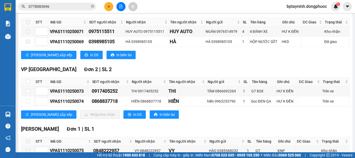
click at [30, 86] on th at bounding box center [27, 81] width 13 height 9
click at [26, 84] on input "checkbox" at bounding box center [28, 82] width 4 height 4
checkbox input "true"
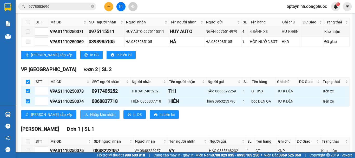
click at [90, 116] on span "Nhập kho nhận" at bounding box center [102, 114] width 25 height 6
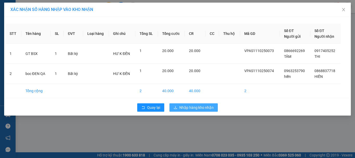
click at [201, 105] on span "Nhập hàng kho nhận" at bounding box center [196, 107] width 34 height 6
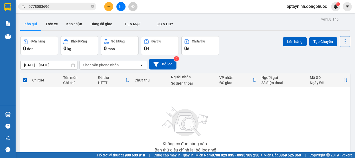
drag, startPoint x: 201, startPoint y: 107, endPoint x: 167, endPoint y: 107, distance: 34.8
click at [167, 107] on img at bounding box center [185, 121] width 52 height 36
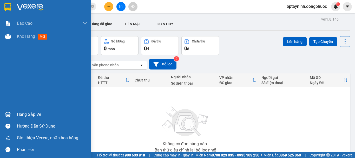
click at [25, 108] on div "Hàng sắp về Hướng dẫn sử dụng Giới thiệu Vexere, nhận hoa hồng Phản hồi" at bounding box center [45, 130] width 91 height 50
drag, startPoint x: 30, startPoint y: 110, endPoint x: 42, endPoint y: 112, distance: 12.4
click at [30, 110] on div "Hàng sắp về" at bounding box center [52, 114] width 70 height 8
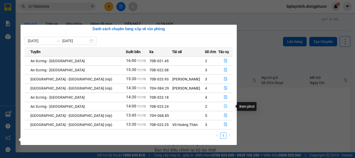
click at [224, 107] on icon "file-done" at bounding box center [226, 106] width 4 height 4
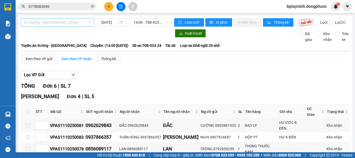
click at [62, 23] on span "An Sương - [GEOGRAPHIC_DATA]" at bounding box center [57, 22] width 67 height 8
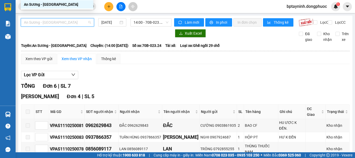
click at [77, 22] on span "An Sương - [GEOGRAPHIC_DATA]" at bounding box center [57, 22] width 67 height 8
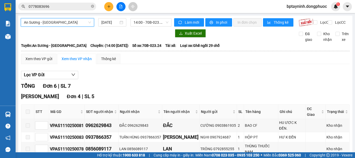
click at [75, 20] on span "An Sương - [GEOGRAPHIC_DATA]" at bounding box center [57, 22] width 67 height 8
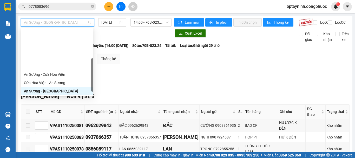
scroll to position [52, 0]
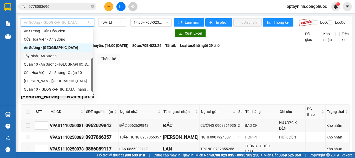
click at [57, 54] on div "Tây Ninh - An Sương" at bounding box center [57, 56] width 66 height 6
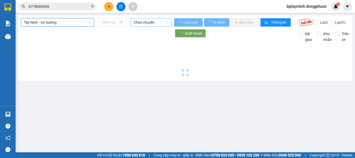
type input "[DATE]"
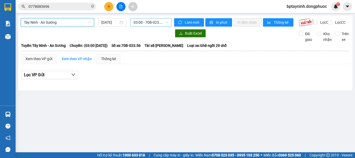
click at [148, 25] on span "03:00 - 70B-023.56" at bounding box center [151, 22] width 35 height 8
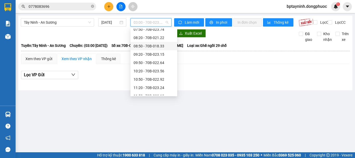
scroll to position [191, 0]
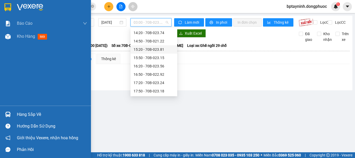
click at [16, 114] on div "Hàng sắp về" at bounding box center [45, 114] width 91 height 12
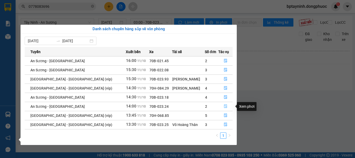
click at [225, 106] on icon "file-done" at bounding box center [226, 106] width 4 height 4
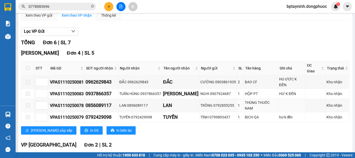
scroll to position [92, 0]
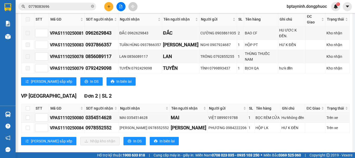
click at [25, 104] on th at bounding box center [27, 108] width 13 height 9
click at [28, 106] on input "checkbox" at bounding box center [28, 108] width 4 height 4
checkbox input "true"
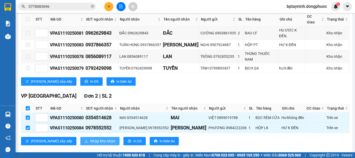
click at [70, 129] on div "VP [GEOGRAPHIC_DATA] 2 | SL 2 STT Mã GD SĐT người nhận Người nhận Tên người nhậ…" at bounding box center [185, 120] width 328 height 57
click at [80, 137] on button "Nhập kho nhận" at bounding box center [99, 141] width 39 height 8
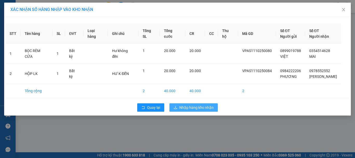
click at [186, 107] on span "Nhập hàng kho nhận" at bounding box center [196, 107] width 34 height 6
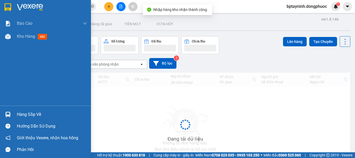
drag, startPoint x: 10, startPoint y: 113, endPoint x: 49, endPoint y: 113, distance: 38.5
click at [10, 113] on img at bounding box center [7, 113] width 5 height 5
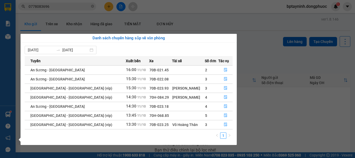
click at [59, 9] on section "Kết quả tìm kiếm ( 11 ) Bộ lọc Mã ĐH Trạng thái Món hàng Tổng cước Chưa cước Nh…" at bounding box center [177, 79] width 355 height 158
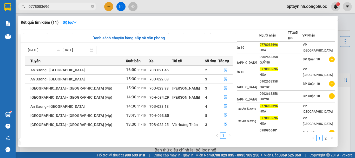
click at [0, 16] on section "Kết quả tìm kiếm ( 11 ) Bộ lọc Mã ĐH Trạng thái Món hàng Tổng cước Chưa cước Nh…" at bounding box center [177, 79] width 355 height 158
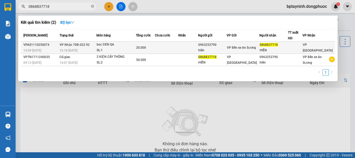
type input "0868837718"
click at [117, 47] on div "boc ĐEN QA" at bounding box center [116, 45] width 39 height 6
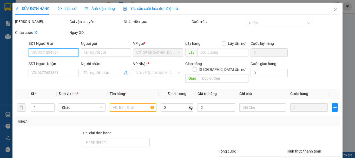
type input "0963253790"
type input "hiển"
type input "0868837718"
type input "HIỀN"
type input "20.000"
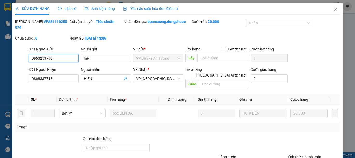
scroll to position [36, 0]
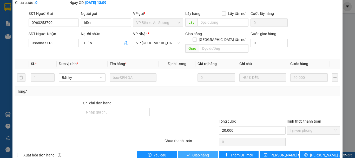
click at [189, 151] on button "Giao hàng" at bounding box center [198, 155] width 40 height 8
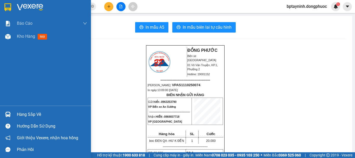
click at [34, 118] on div "Hàng sắp về" at bounding box center [45, 114] width 91 height 12
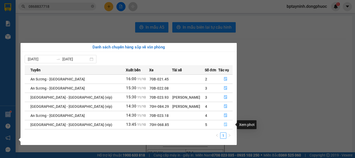
click at [225, 124] on icon "file-done" at bounding box center [226, 124] width 4 height 4
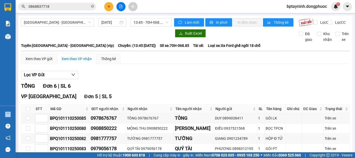
scroll to position [43, 0]
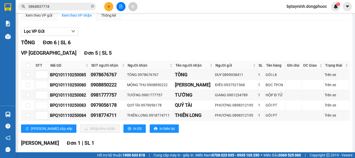
click at [69, 5] on input "0868837718" at bounding box center [59, 7] width 61 height 6
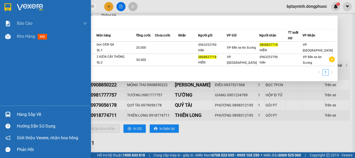
click at [10, 113] on img at bounding box center [7, 113] width 5 height 5
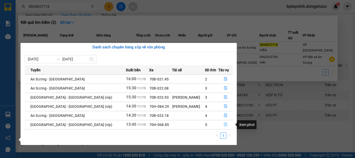
click at [224, 124] on icon "file-done" at bounding box center [225, 125] width 3 height 4
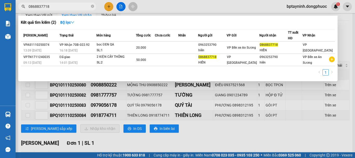
click at [266, 137] on div at bounding box center [177, 79] width 355 height 158
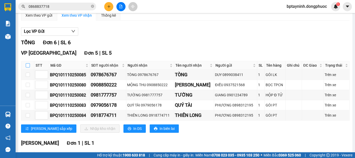
click at [27, 67] on input "checkbox" at bounding box center [28, 65] width 4 height 4
checkbox input "true"
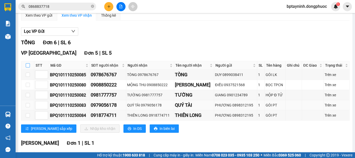
checkbox input "true"
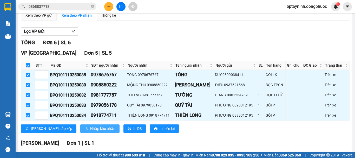
click at [90, 131] on span "Nhập kho nhận" at bounding box center [102, 128] width 25 height 6
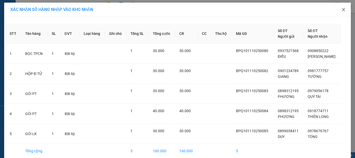
click at [343, 9] on icon "close" at bounding box center [343, 9] width 3 height 3
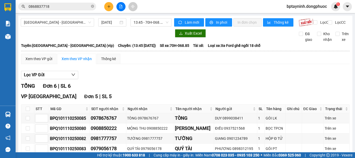
click at [174, 79] on div "Lọc VP Gửi" at bounding box center [185, 75] width 328 height 9
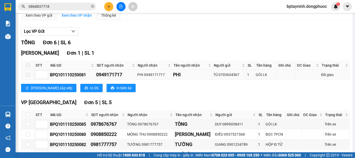
scroll to position [92, 0]
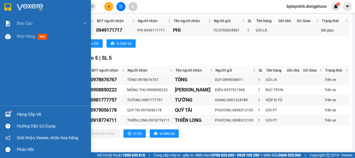
click at [10, 113] on img at bounding box center [7, 113] width 5 height 5
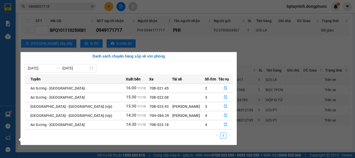
drag, startPoint x: 166, startPoint y: 29, endPoint x: 165, endPoint y: 24, distance: 4.8
click at [165, 25] on section "Kết quả tìm kiếm ( 2 ) Bộ lọc Mã ĐH Trạng thái Món hàng Tổng cước Chưa cước Nhã…" at bounding box center [177, 79] width 355 height 158
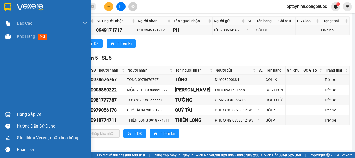
click at [15, 117] on div "Hàng sắp về" at bounding box center [45, 114] width 91 height 12
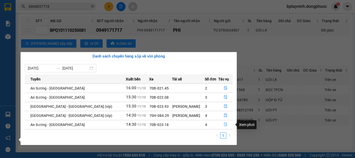
click at [224, 125] on icon "file-done" at bounding box center [226, 124] width 4 height 4
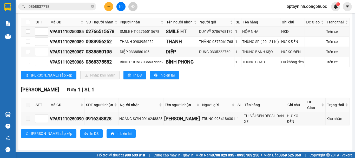
scroll to position [48, 0]
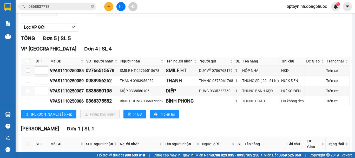
click at [29, 63] on input "checkbox" at bounding box center [28, 61] width 4 height 4
checkbox input "true"
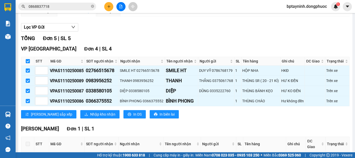
checkbox input "true"
click at [90, 116] on span "Nhập kho nhận" at bounding box center [102, 114] width 25 height 6
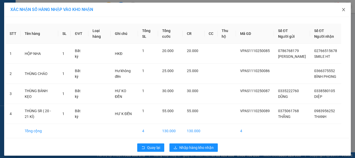
click at [341, 11] on icon "close" at bounding box center [343, 10] width 4 height 4
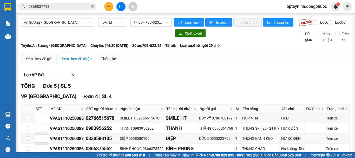
scroll to position [43, 0]
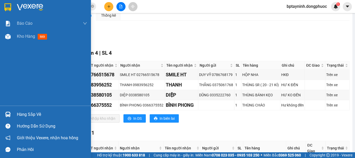
drag, startPoint x: 13, startPoint y: 108, endPoint x: 17, endPoint y: 108, distance: 3.6
click at [15, 108] on div "Hàng sắp về" at bounding box center [45, 114] width 91 height 12
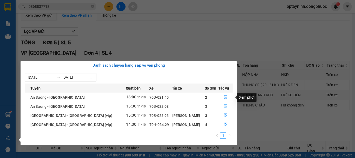
click at [224, 107] on icon "file-done" at bounding box center [226, 106] width 4 height 4
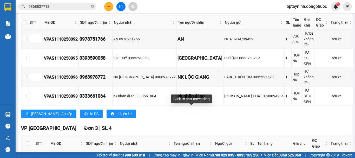
scroll to position [132, 0]
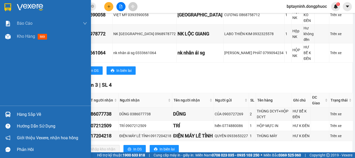
click at [22, 114] on div "Hàng sắp về" at bounding box center [52, 114] width 70 height 8
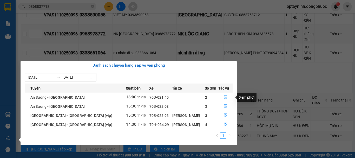
click at [224, 97] on icon "file-done" at bounding box center [226, 97] width 4 height 4
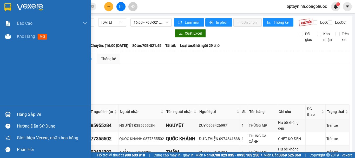
drag, startPoint x: 27, startPoint y: 113, endPoint x: 57, endPoint y: 105, distance: 31.3
click at [27, 113] on div "Hàng sắp về" at bounding box center [52, 114] width 70 height 8
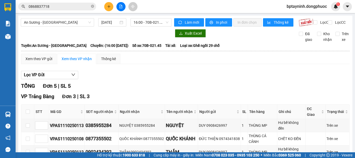
click at [81, 18] on section "Kết quả tìm kiếm ( 2 ) Bộ lọc Mã ĐH Trạng thái Món hàng Tổng cước Chưa cước Nhã…" at bounding box center [177, 79] width 355 height 158
drag, startPoint x: 76, startPoint y: 22, endPoint x: 75, endPoint y: 31, distance: 9.7
click at [76, 22] on span "An Sương - [GEOGRAPHIC_DATA]" at bounding box center [57, 22] width 67 height 8
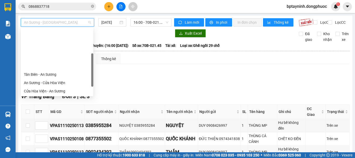
scroll to position [58, 0]
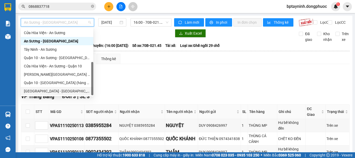
click at [68, 92] on div "[GEOGRAPHIC_DATA] - [GEOGRAPHIC_DATA] (vip)" at bounding box center [57, 91] width 66 height 6
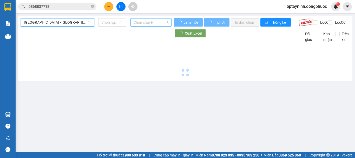
click at [153, 23] on span "Chọn chuyến" at bounding box center [151, 22] width 35 height 8
type input "[DATE]"
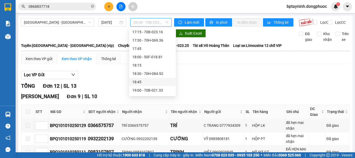
scroll to position [477, 0]
